Goal: Transaction & Acquisition: Download file/media

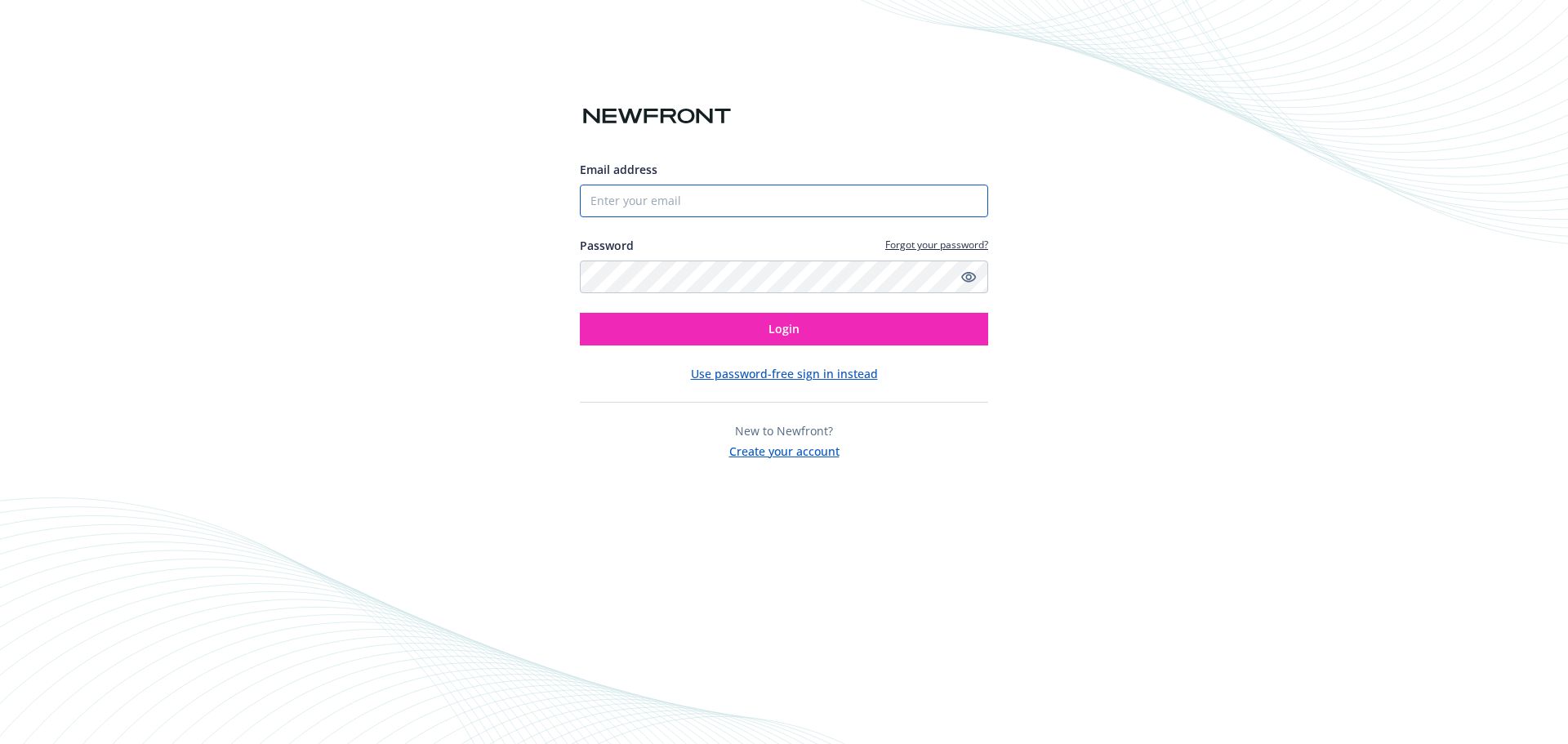
click at [694, 187] on input "Email address" at bounding box center [784, 200] width 409 height 32
type input "[EMAIL_ADDRESS][DOMAIN_NAME]"
click at [580, 313] on button "Login" at bounding box center [784, 329] width 409 height 32
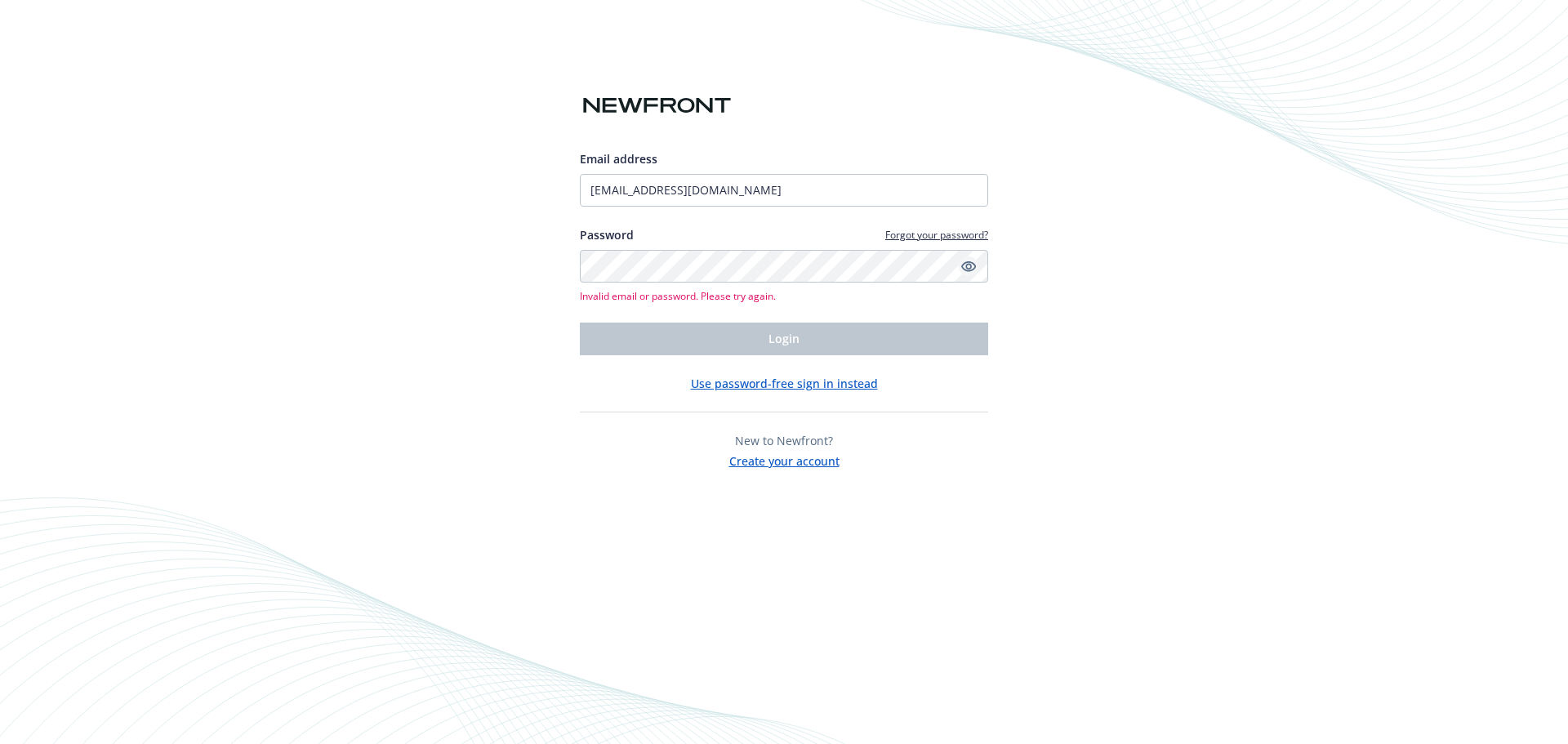
click at [971, 259] on icon "Show password" at bounding box center [969, 266] width 15 height 15
click at [153, 247] on div "Email address lkamen@sassetmgmt.com Password Forgot your password? Invalid emai…" at bounding box center [784, 372] width 1568 height 744
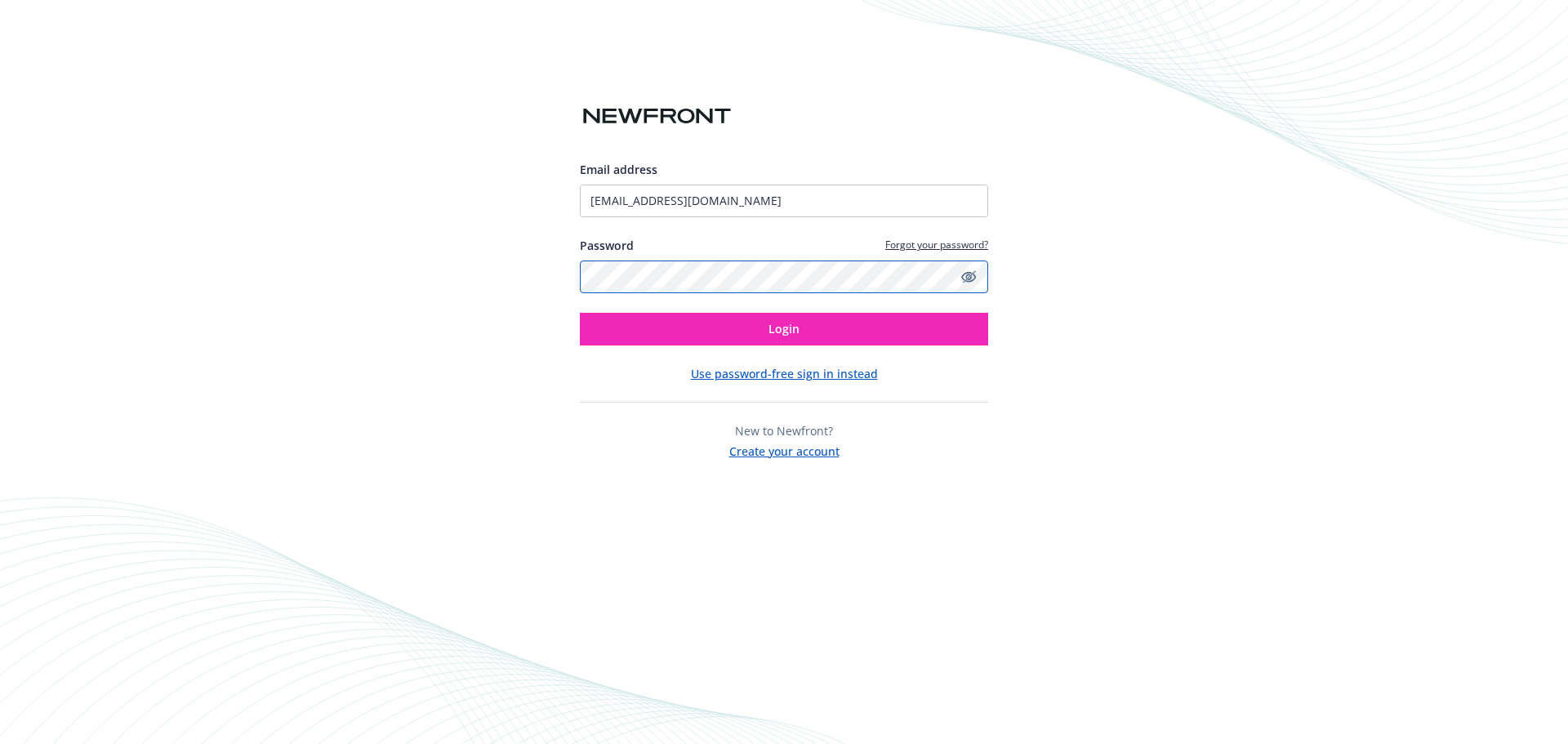
click at [580, 313] on button "Login" at bounding box center [784, 329] width 409 height 32
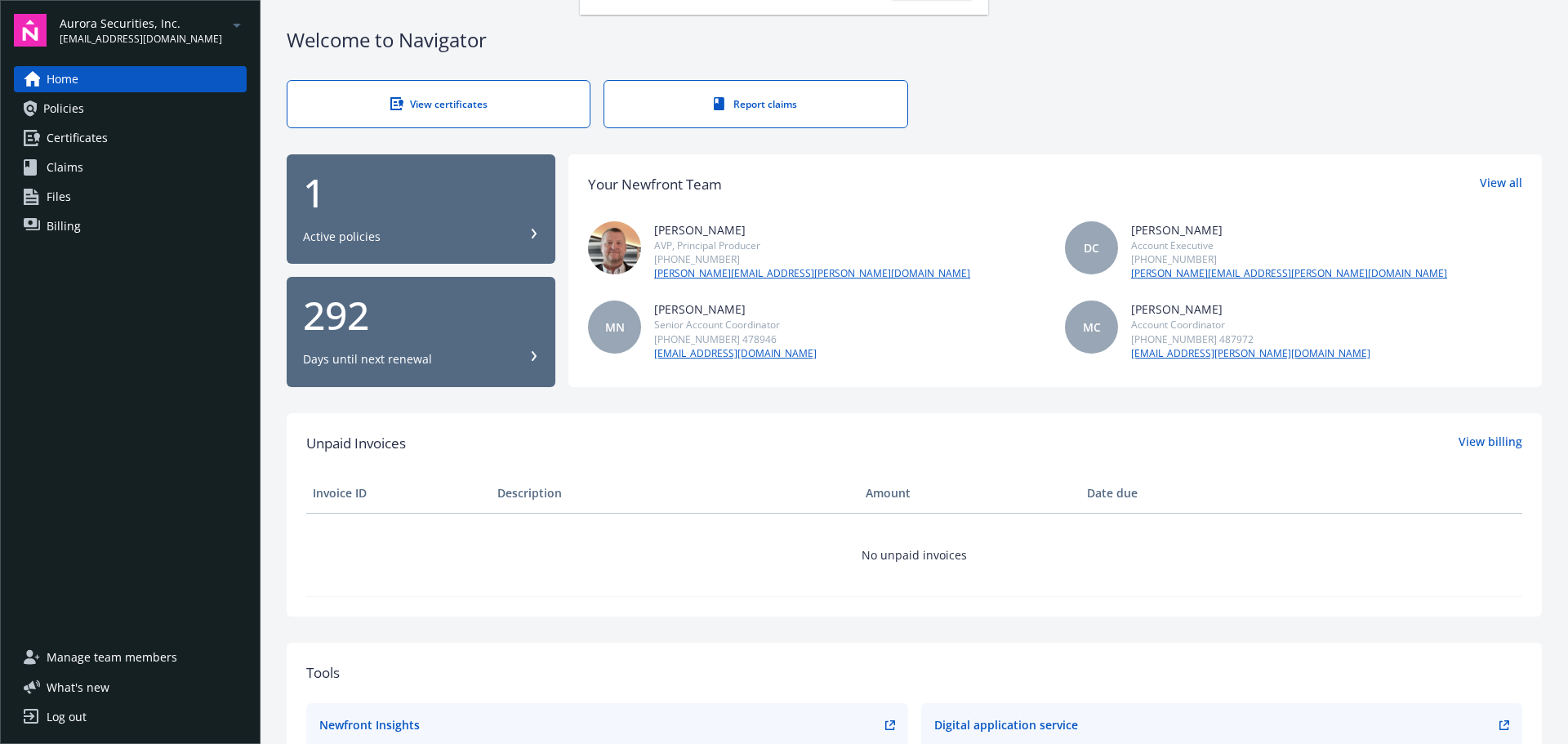
click at [408, 108] on div "View certificates" at bounding box center [438, 104] width 237 height 14
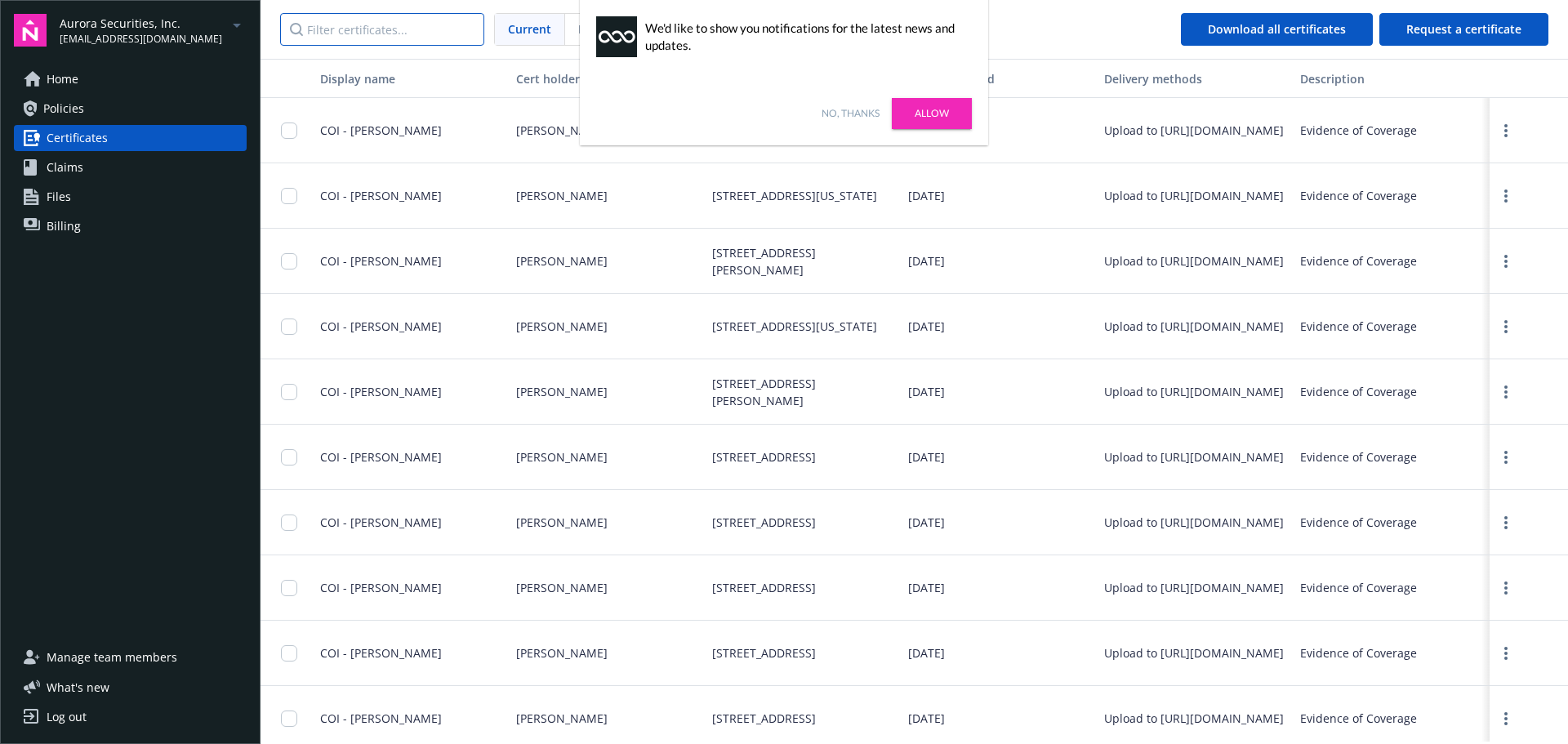
click at [347, 29] on input "Filter certificates..." at bounding box center [382, 29] width 204 height 32
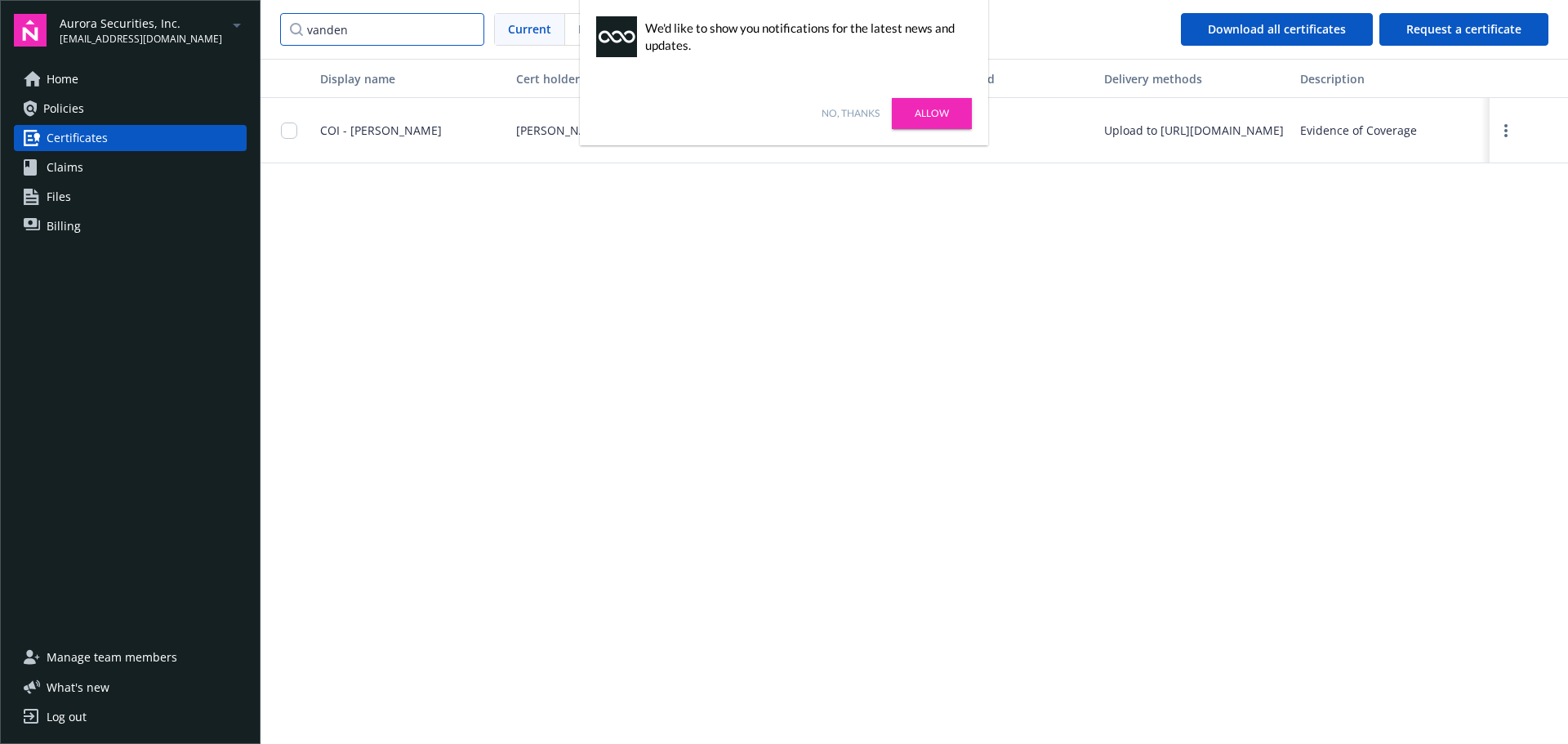
type input "vanden"
click at [914, 103] on link "Allow" at bounding box center [931, 113] width 80 height 31
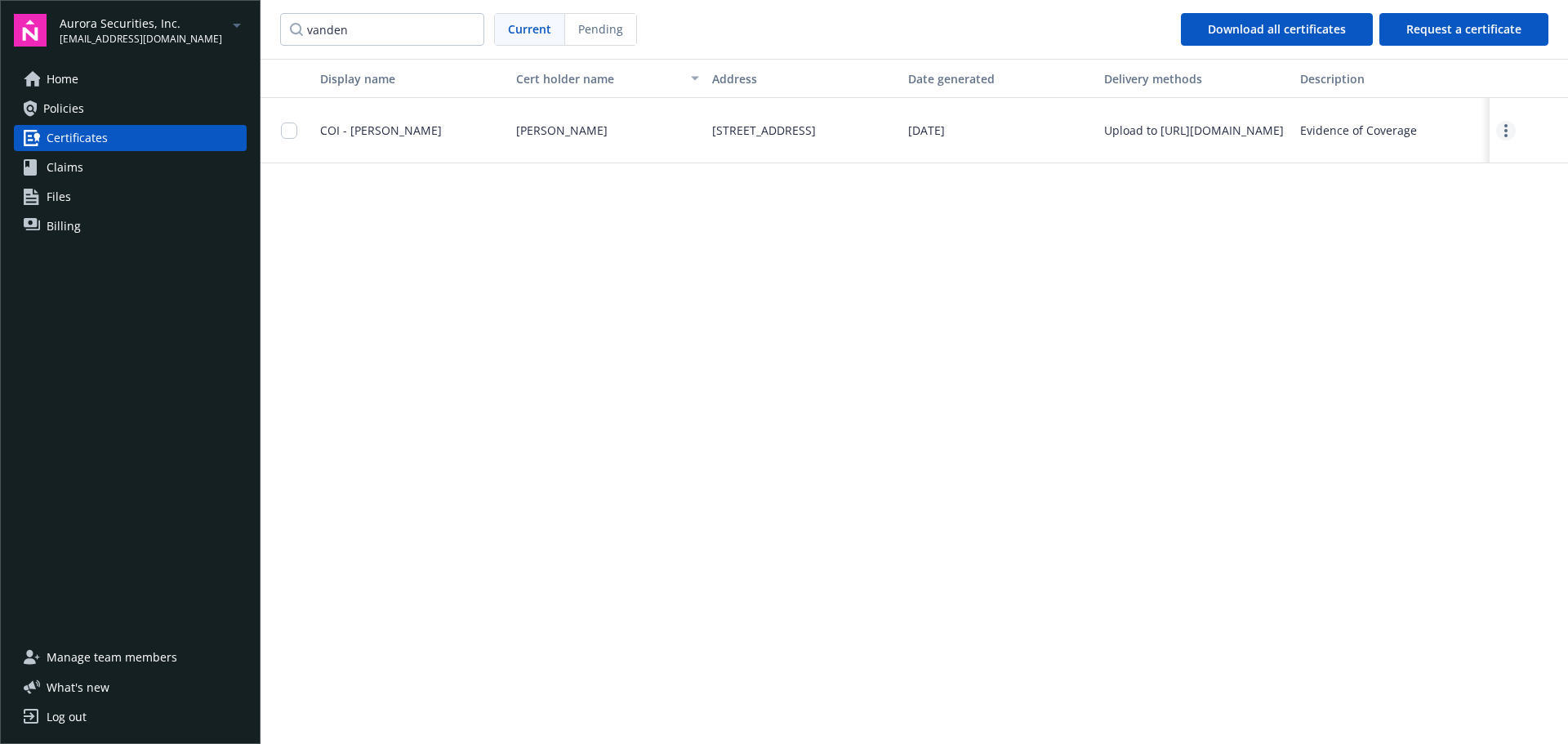
click at [1497, 132] on link "more" at bounding box center [1506, 130] width 19 height 19
click at [1446, 158] on link "Download" at bounding box center [1461, 164] width 107 height 32
click at [127, 22] on span "Aurora Securities, Inc." at bounding box center [141, 24] width 163 height 18
click at [92, 128] on span "Secure Asset Management, LLC" at bounding box center [155, 131] width 175 height 33
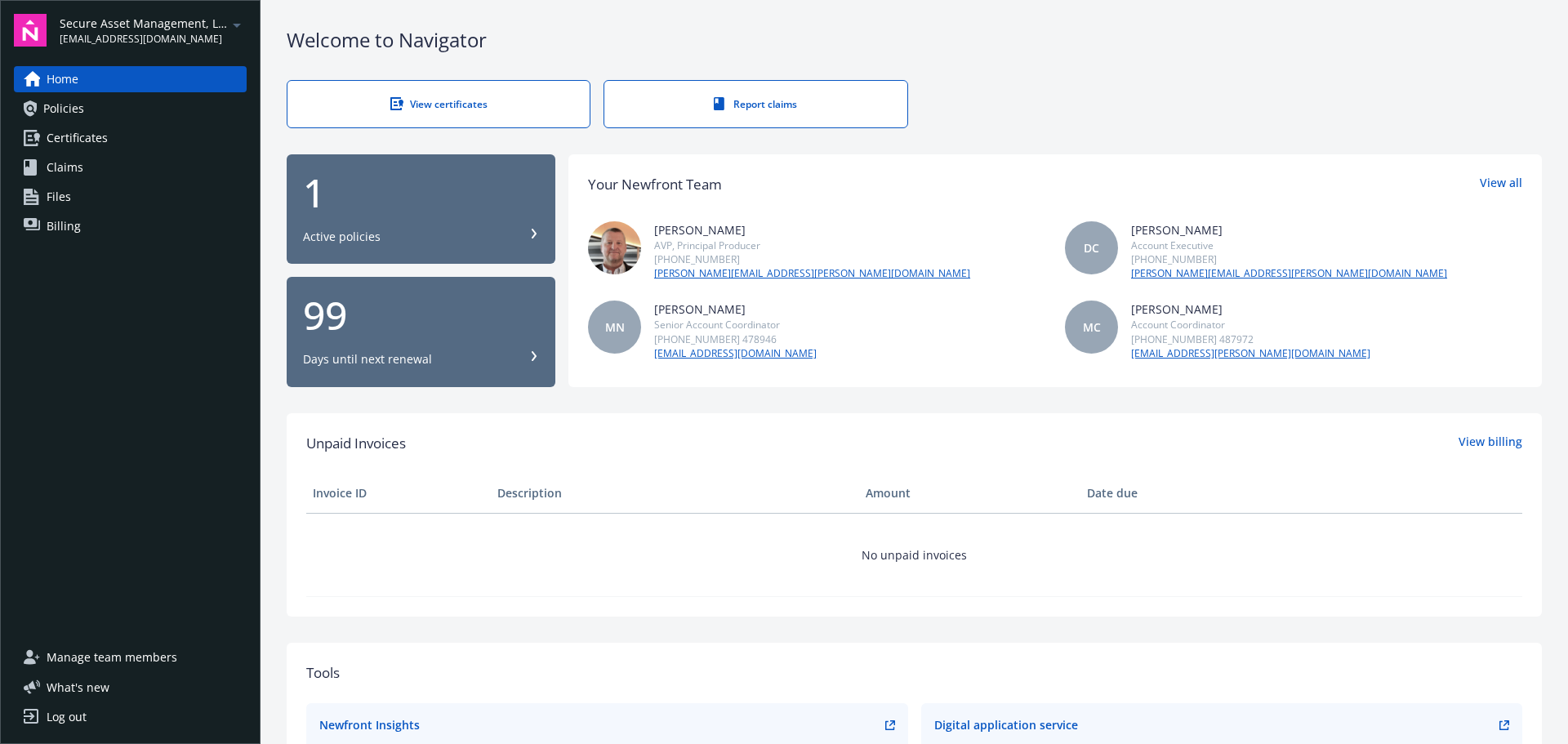
click at [387, 102] on div "View certificates" at bounding box center [438, 104] width 237 height 14
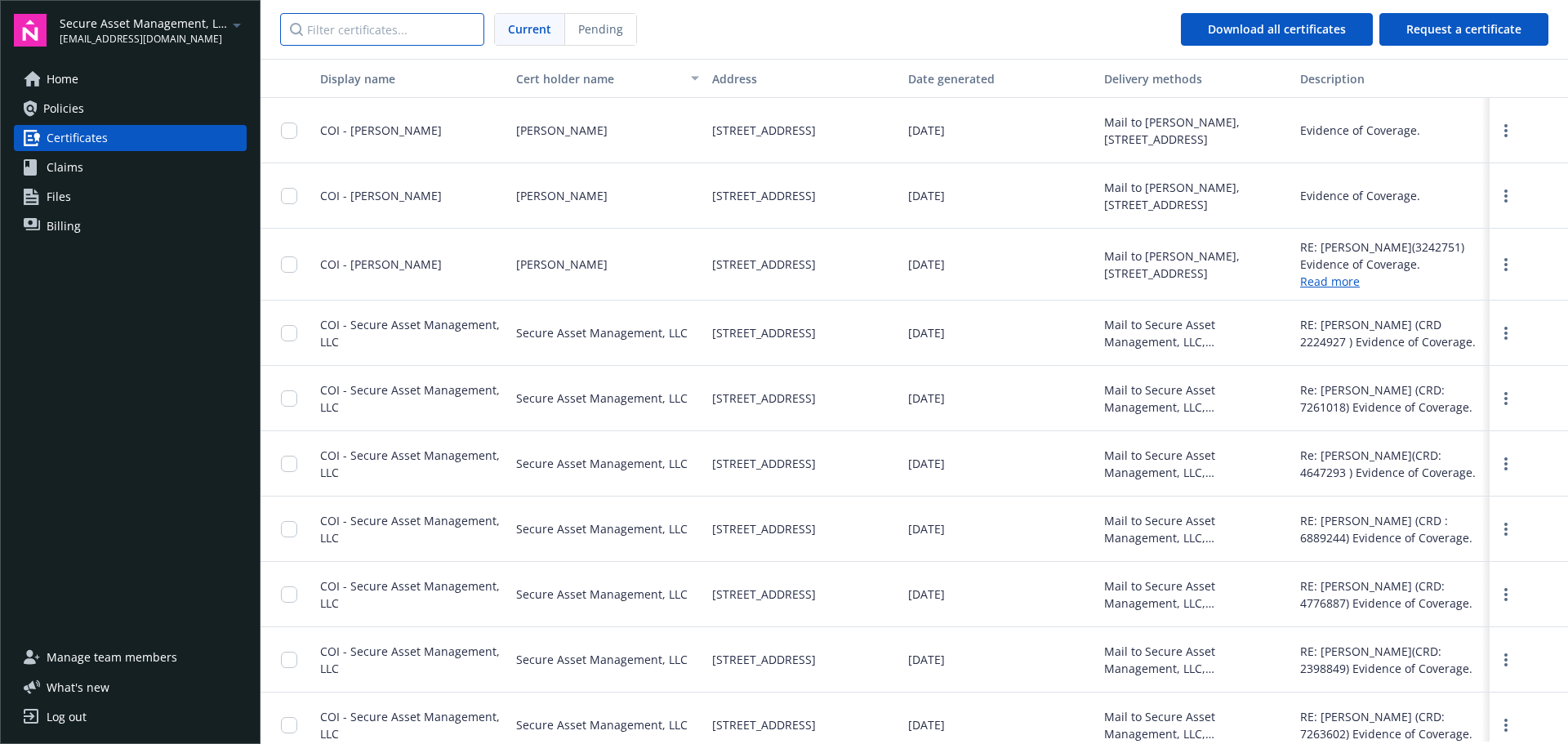
click at [382, 35] on input "Filter certificates..." at bounding box center [382, 29] width 204 height 32
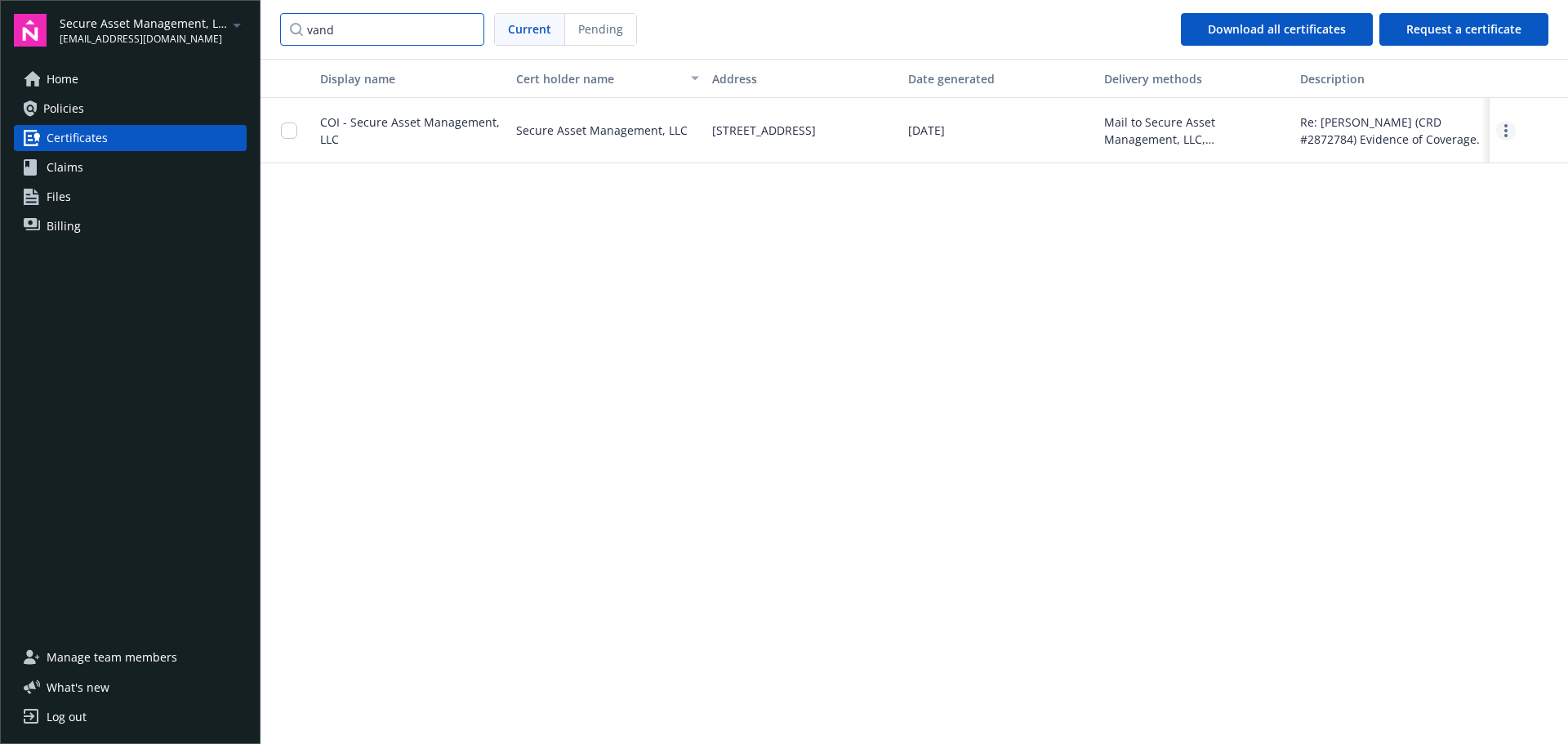
type input "vand"
click at [1510, 131] on link "more" at bounding box center [1506, 130] width 19 height 19
click at [1452, 158] on link "Download" at bounding box center [1461, 164] width 107 height 32
click at [60, 81] on span "Home" at bounding box center [62, 80] width 32 height 26
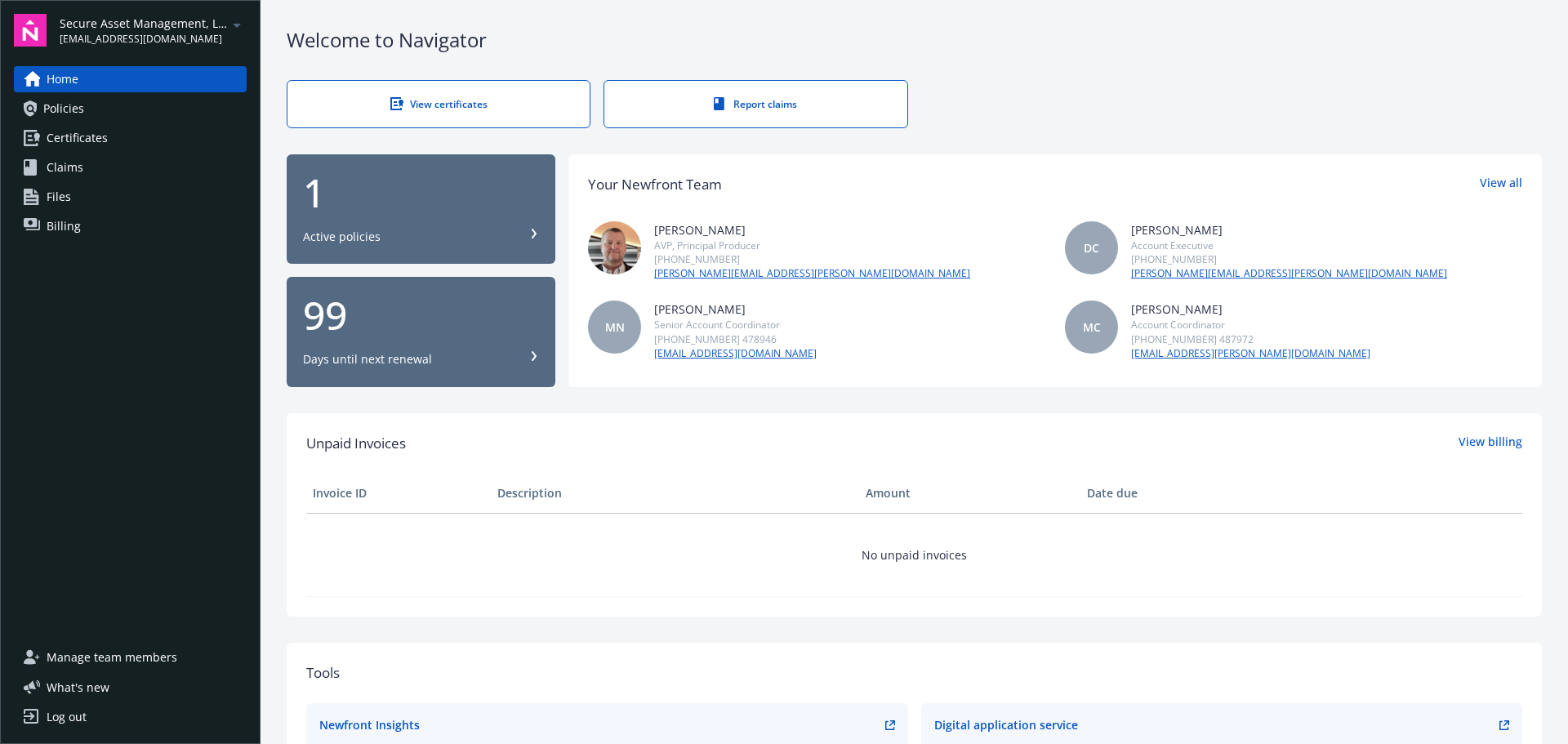
click at [144, 658] on span "Manage team members" at bounding box center [111, 658] width 130 height 26
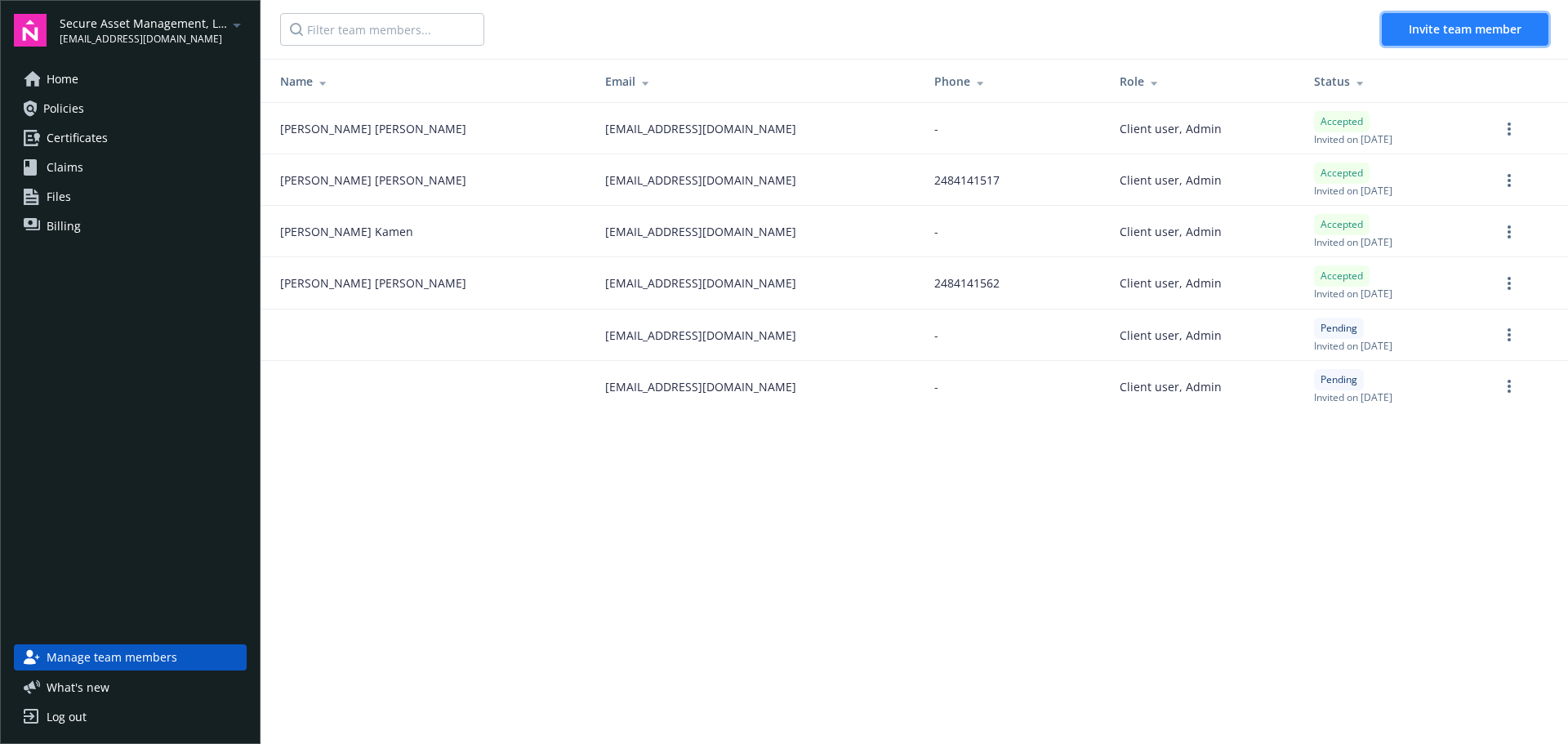
click at [1483, 18] on button "Invite team member" at bounding box center [1466, 29] width 166 height 32
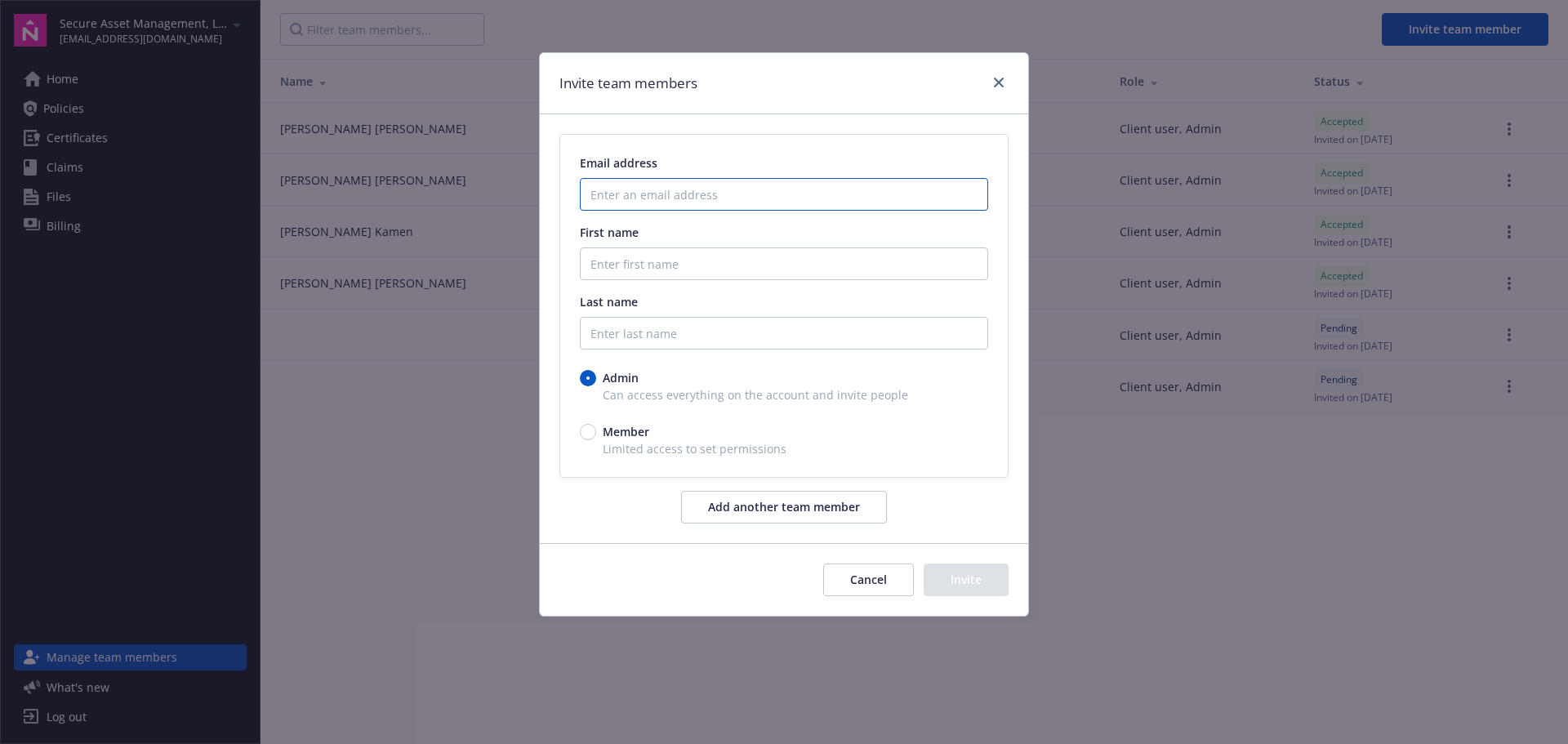
click at [663, 207] on input "Enter an email address" at bounding box center [784, 194] width 409 height 32
type input "jlowther@sassetmgmt.com"
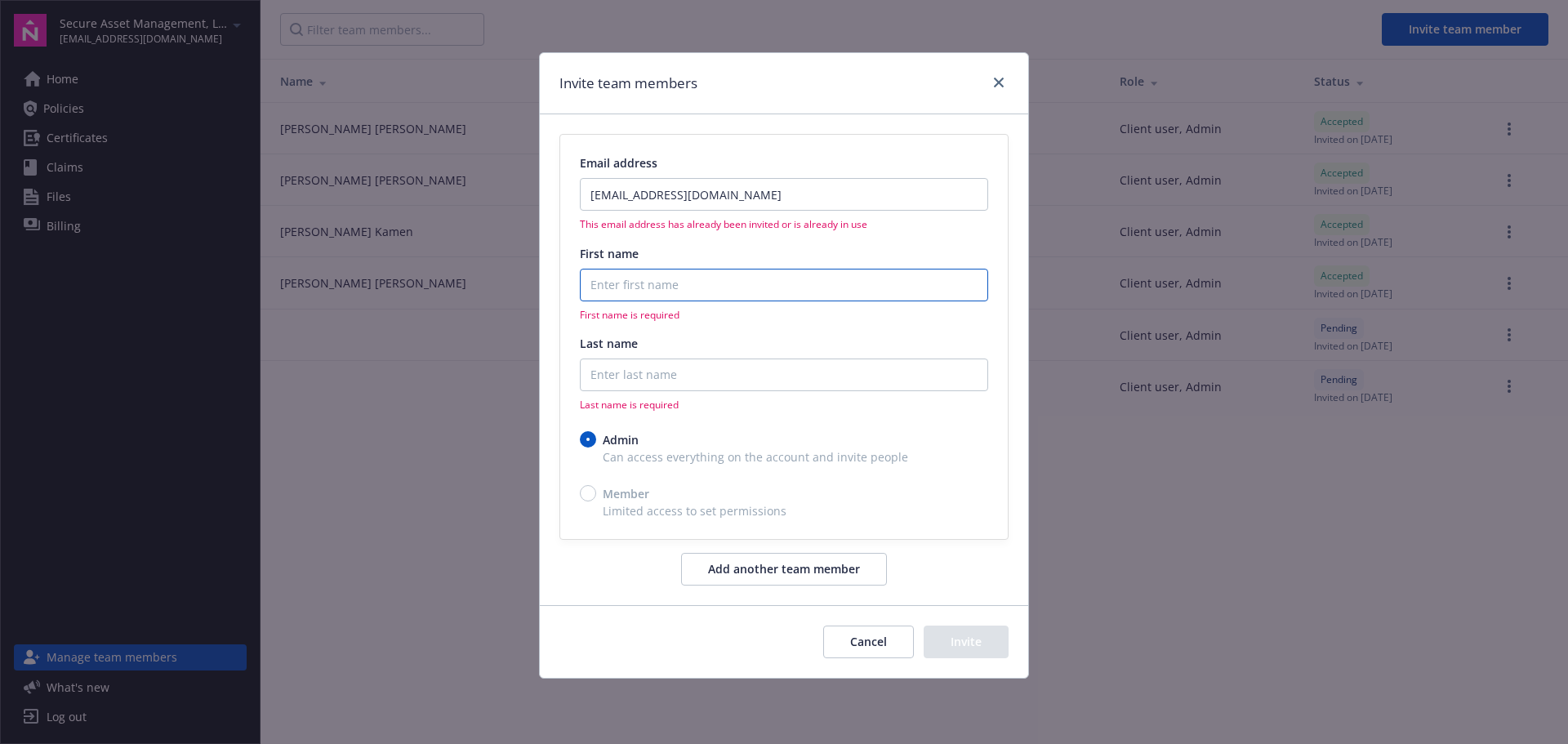
click at [613, 280] on input "First name" at bounding box center [784, 284] width 409 height 32
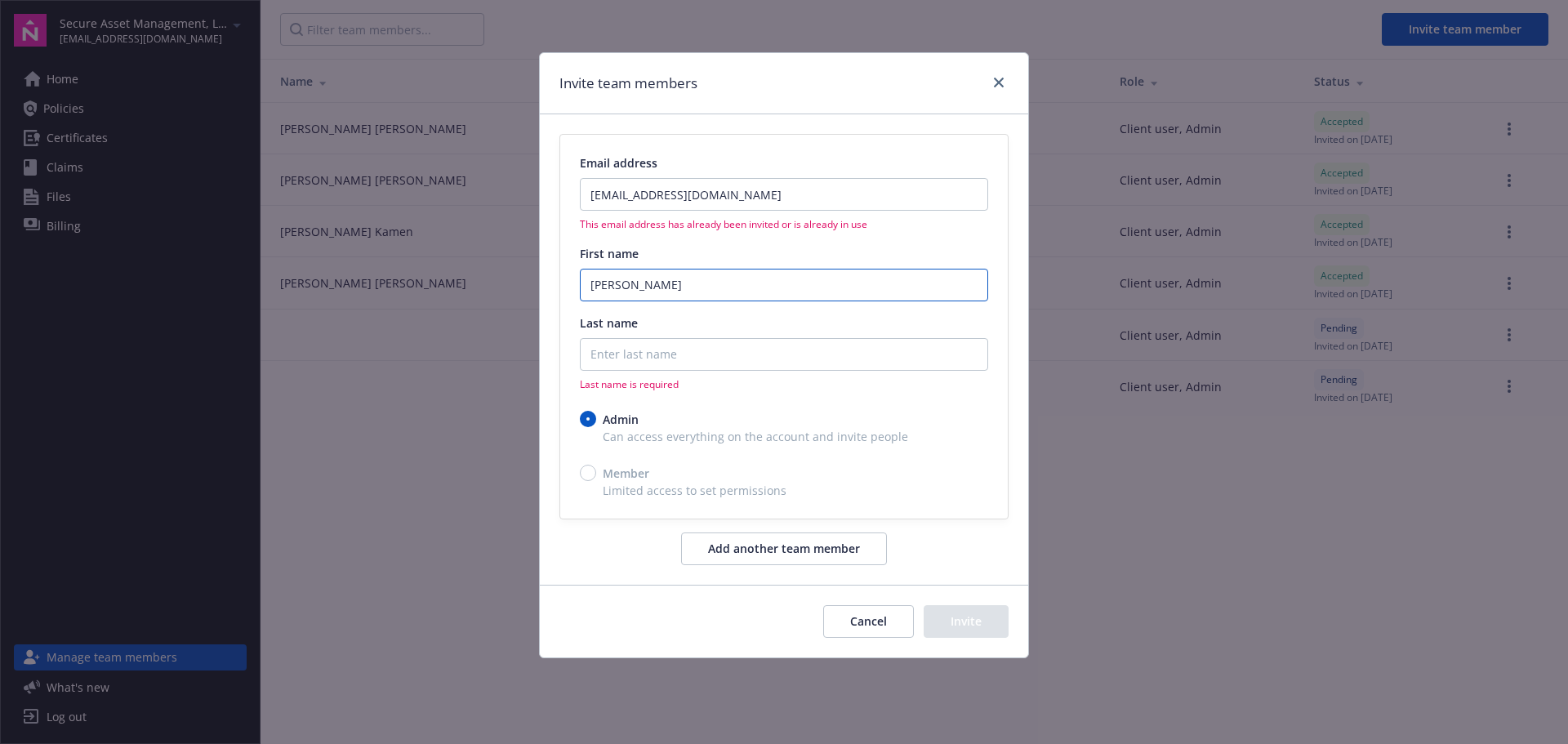
type input "Jill"
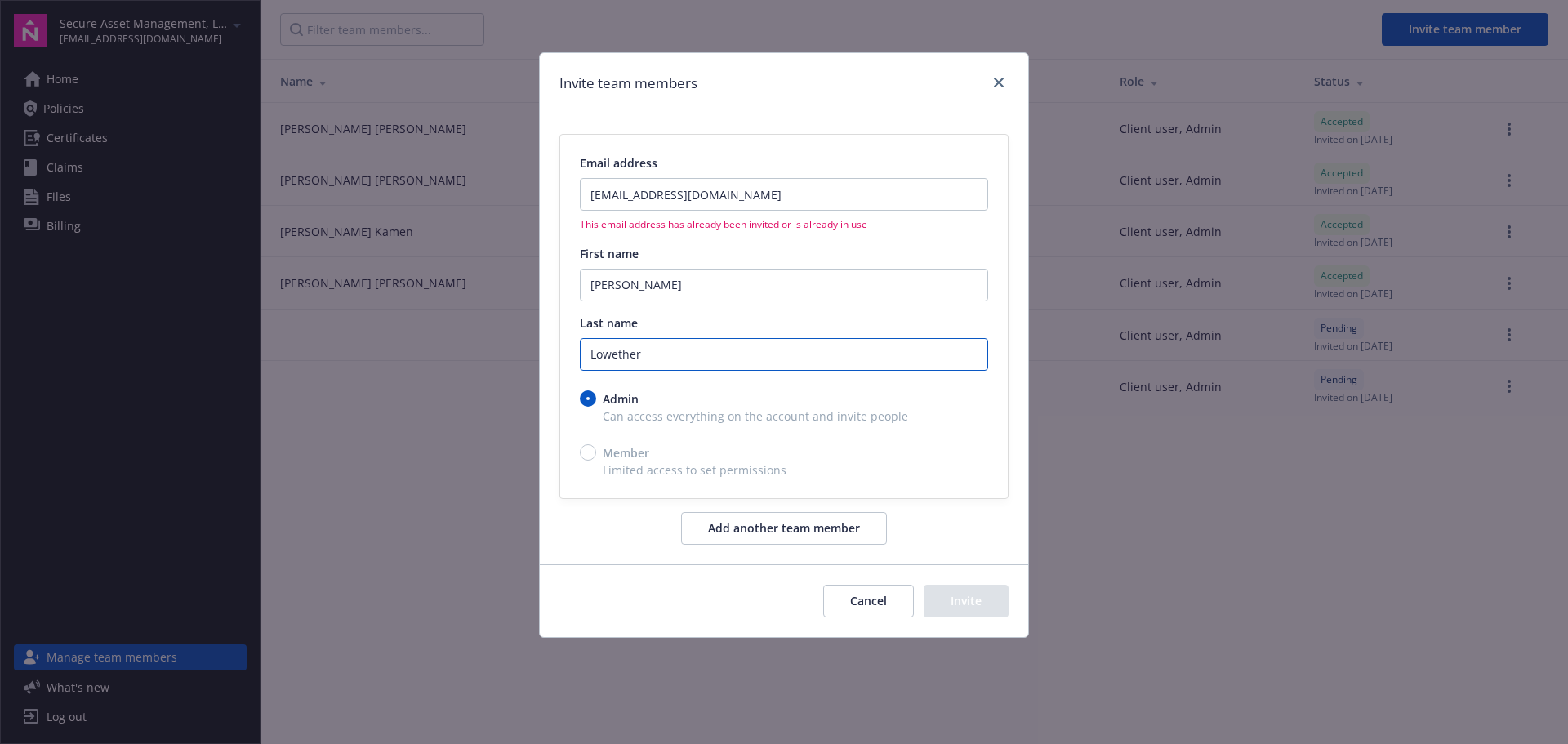
click at [616, 357] on input "Lowether" at bounding box center [784, 354] width 409 height 32
type input "Lowther"
click at [869, 593] on button "Cancel" at bounding box center [869, 600] width 91 height 32
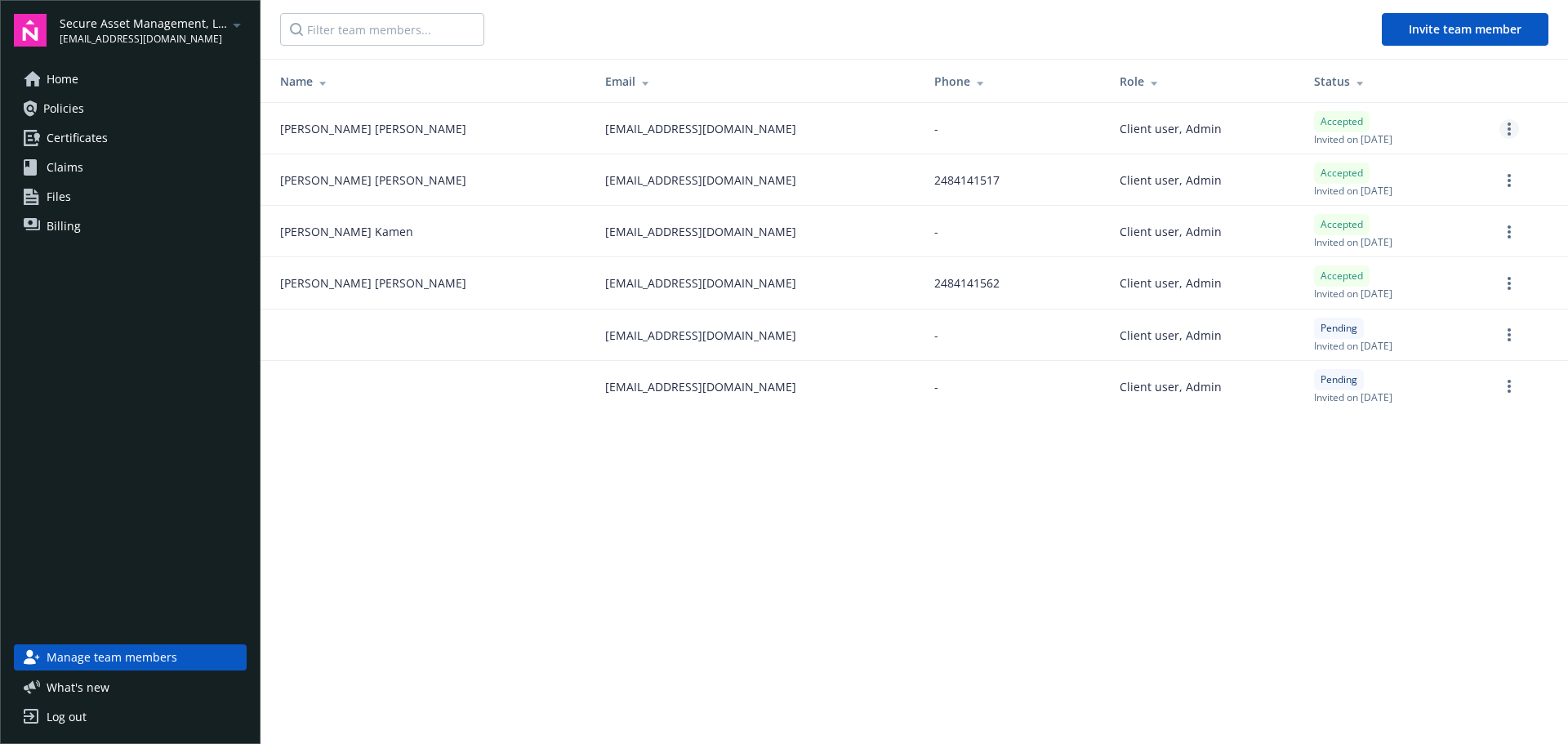
click at [1505, 135] on link "more" at bounding box center [1509, 129] width 19 height 19
click at [1418, 207] on link "Reset password" at bounding box center [1424, 194] width 191 height 32
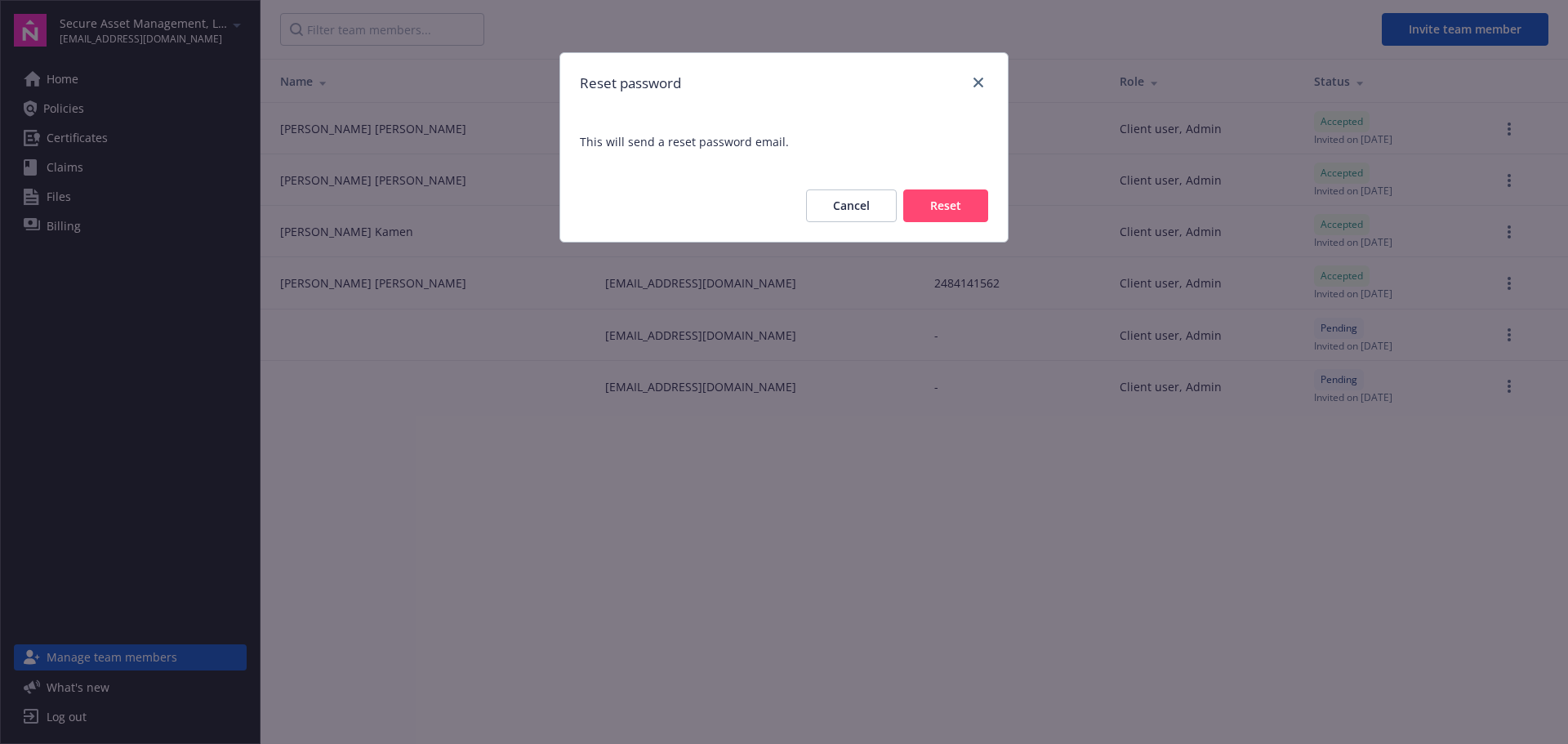
click at [941, 203] on button "Reset" at bounding box center [945, 206] width 85 height 32
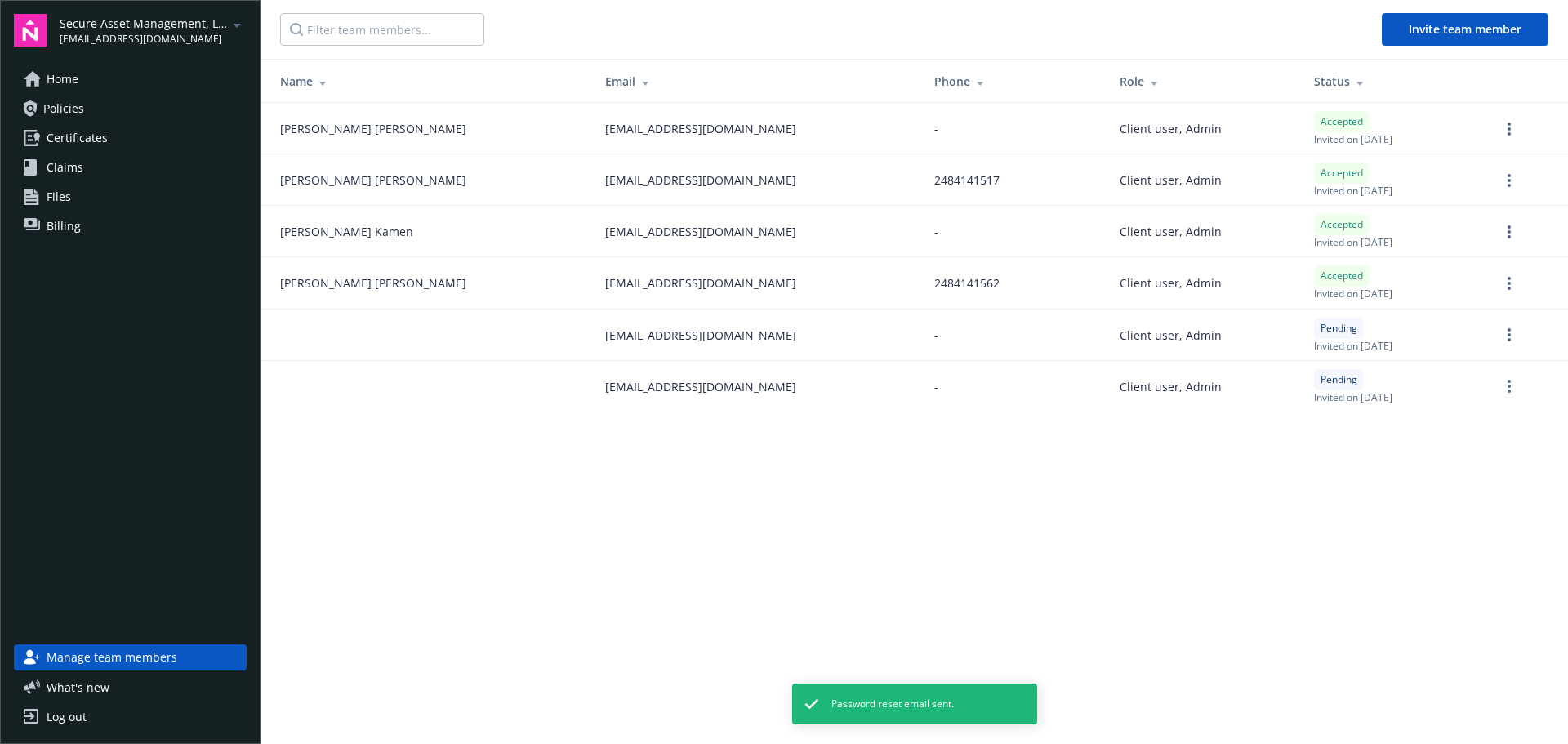
click at [160, 24] on span "Secure Asset Management, LLC" at bounding box center [143, 24] width 167 height 18
click at [147, 90] on span "Aurora Securities, Inc." at bounding box center [155, 97] width 175 height 33
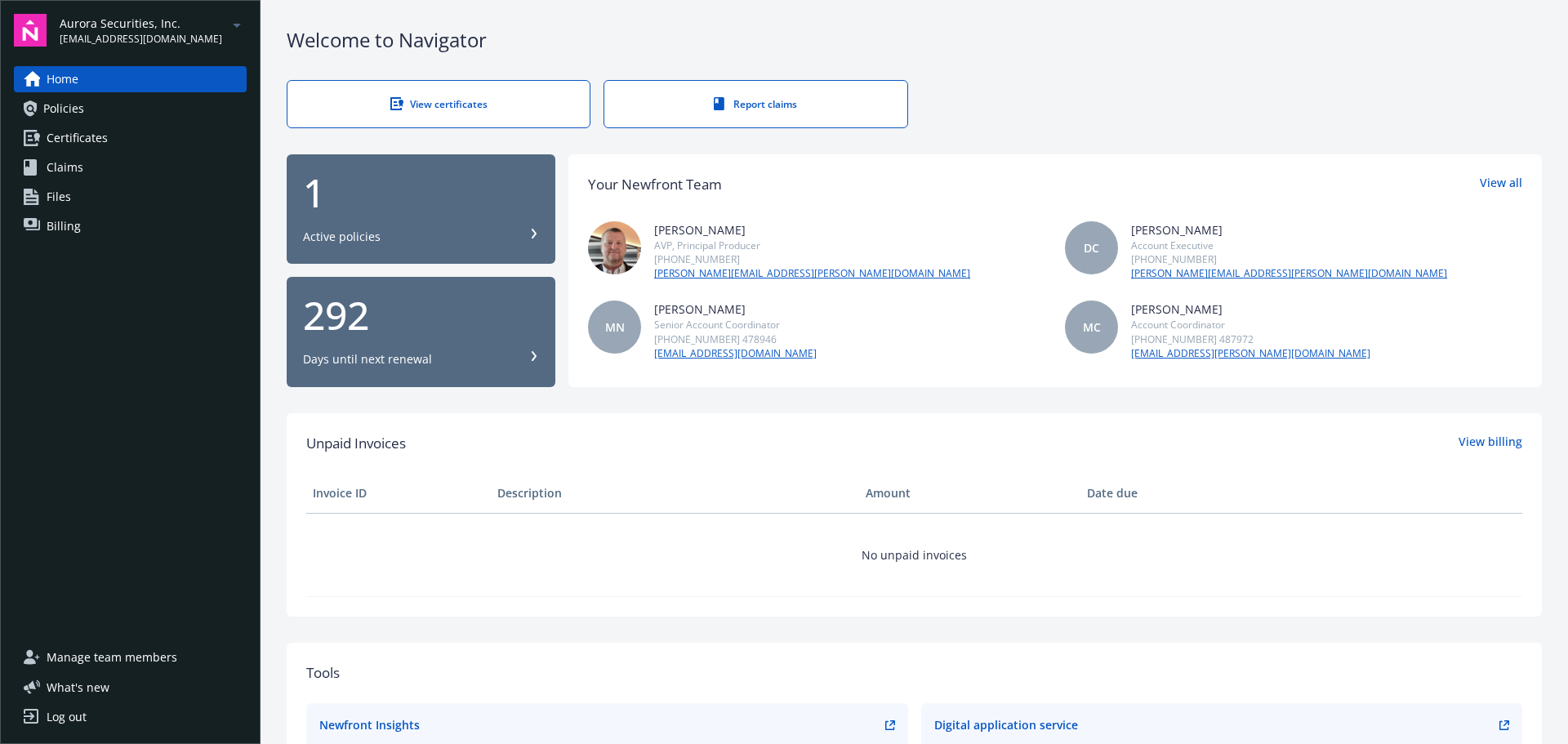
click at [110, 654] on span "Manage team members" at bounding box center [111, 658] width 130 height 26
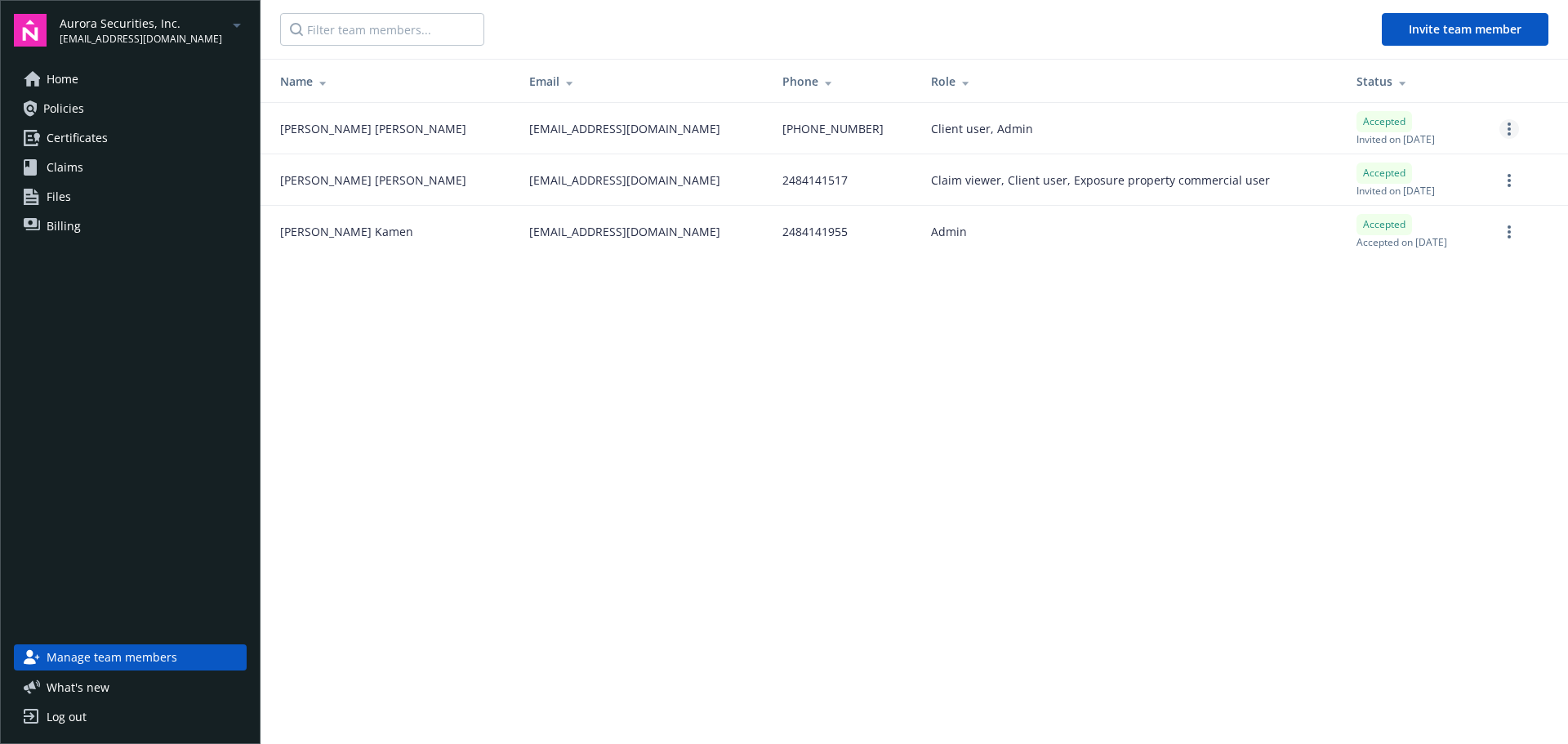
click at [1516, 129] on link "more" at bounding box center [1509, 129] width 19 height 19
click at [75, 133] on span "Certificates" at bounding box center [77, 138] width 61 height 26
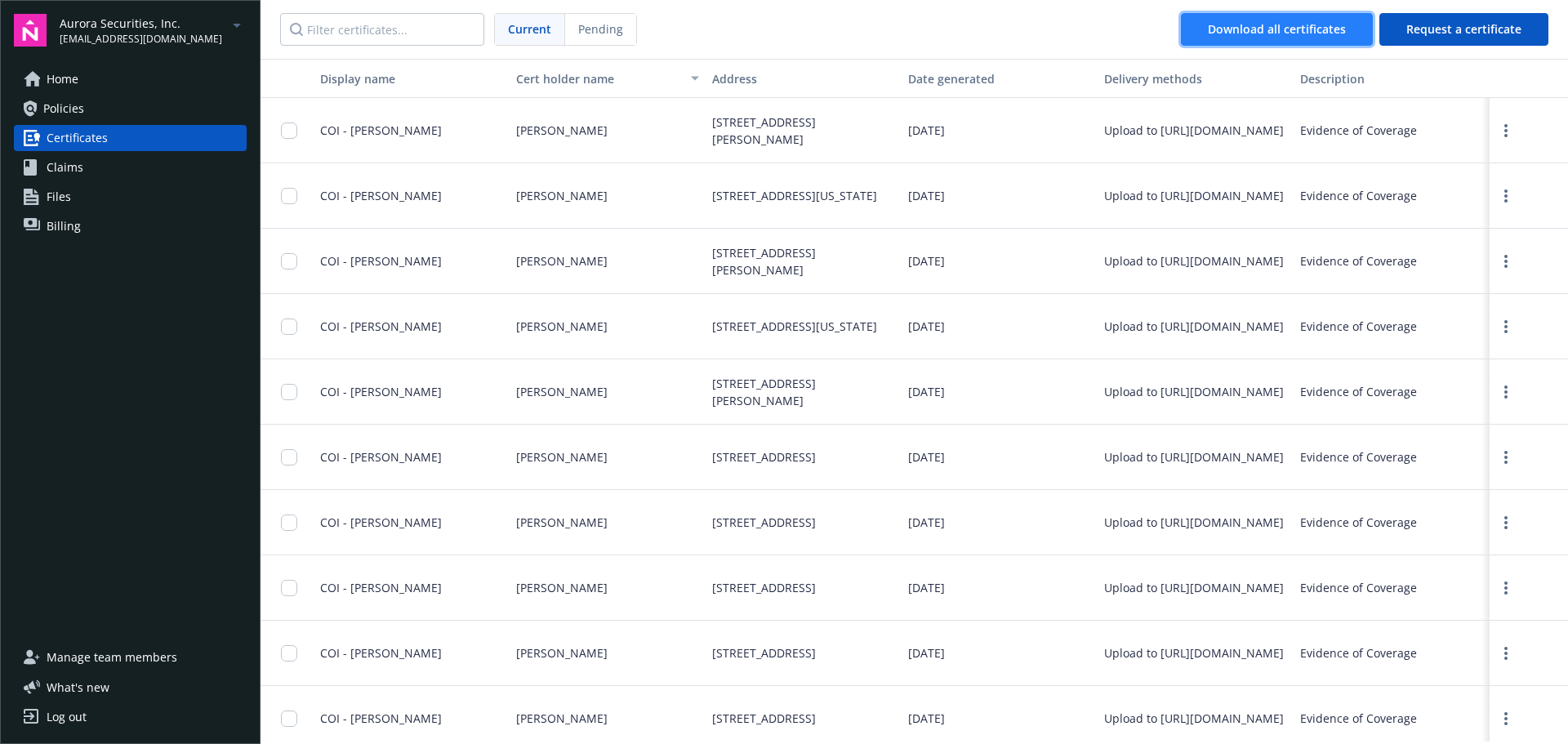
click at [1262, 23] on div "Download all certificates" at bounding box center [1278, 29] width 138 height 31
click at [1248, 23] on div "Download all certificates" at bounding box center [1278, 29] width 138 height 31
click at [105, 18] on span "Aurora Securities, Inc." at bounding box center [141, 24] width 163 height 18
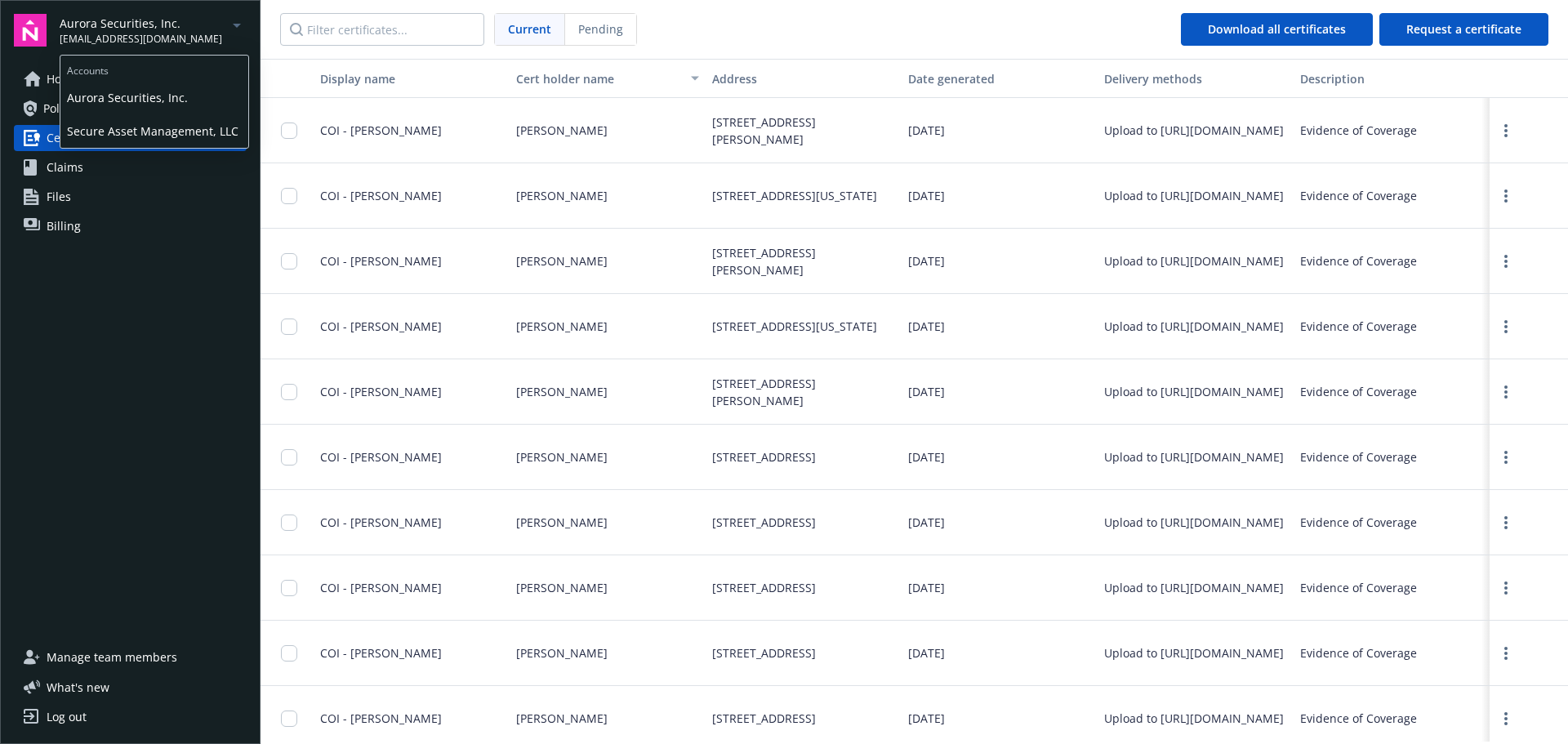
click at [111, 121] on span "Secure Asset Management, LLC" at bounding box center [155, 131] width 175 height 33
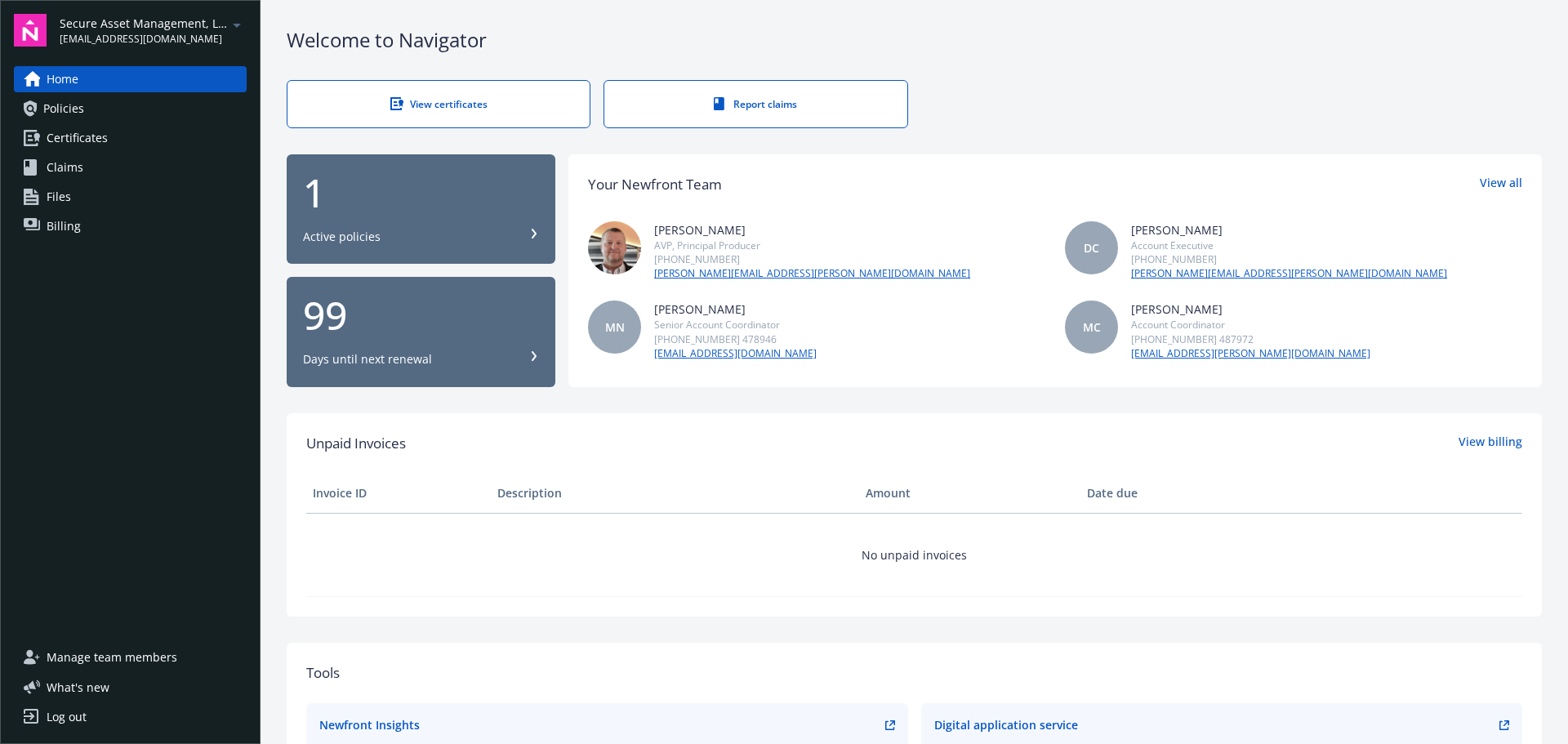
click at [442, 100] on div "View certificates" at bounding box center [438, 104] width 237 height 14
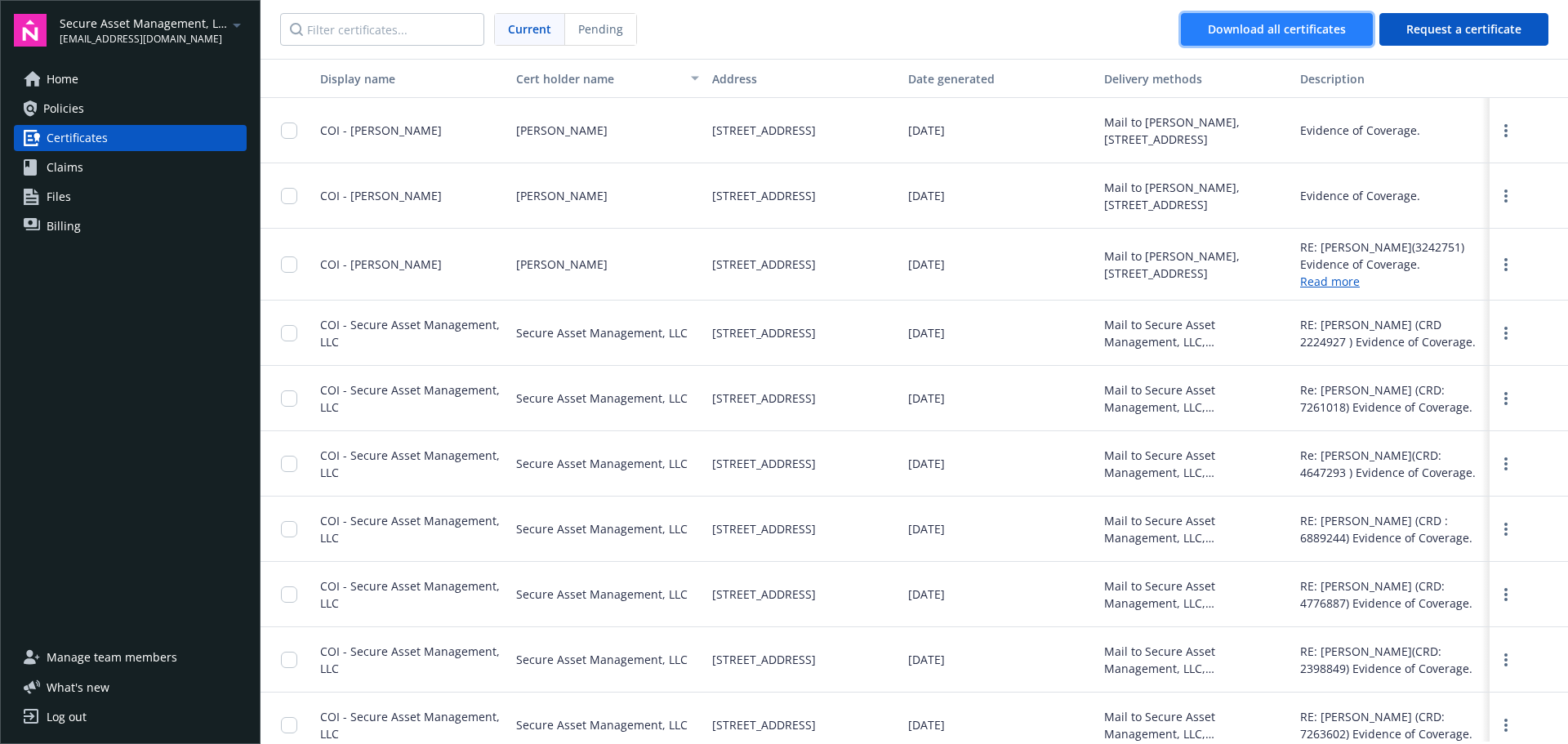
click at [1279, 31] on div "Download all certificates" at bounding box center [1278, 29] width 138 height 31
